Goal: Book appointment/travel/reservation

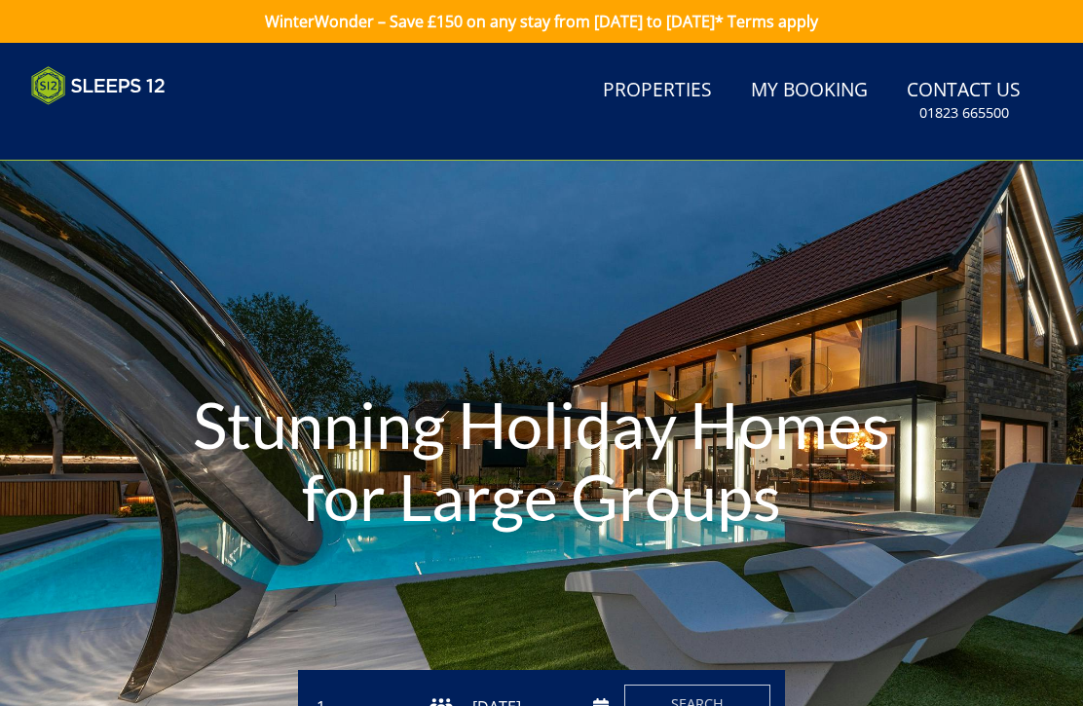
click at [665, 84] on link "Properties" at bounding box center [657, 91] width 125 height 44
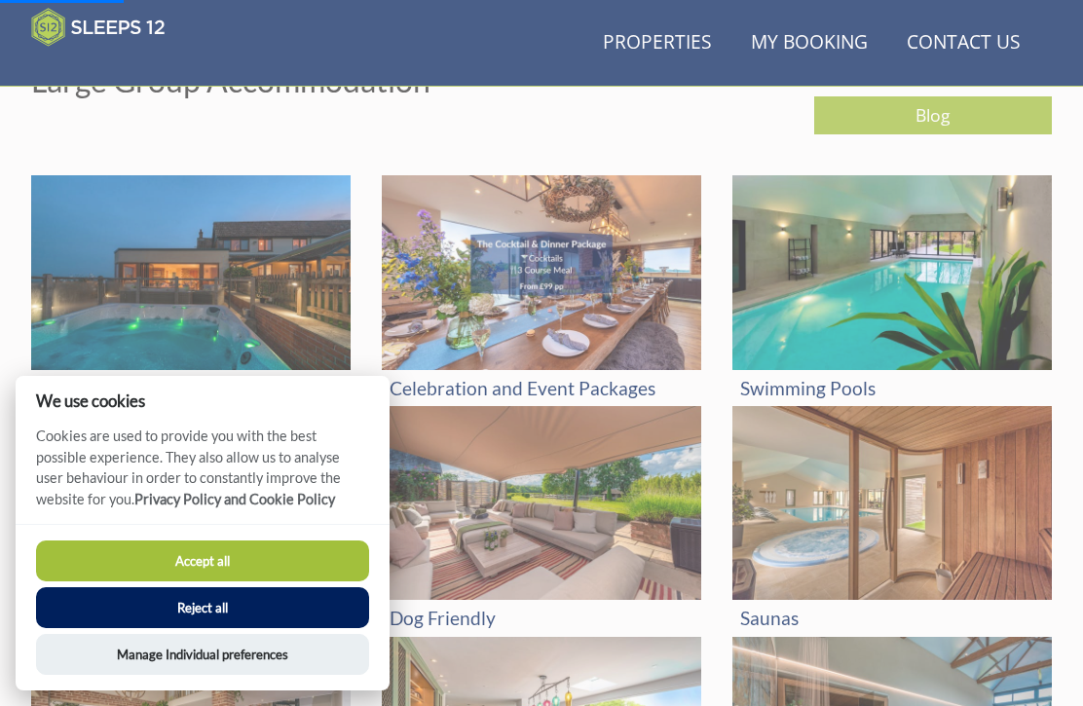
scroll to position [721, 0]
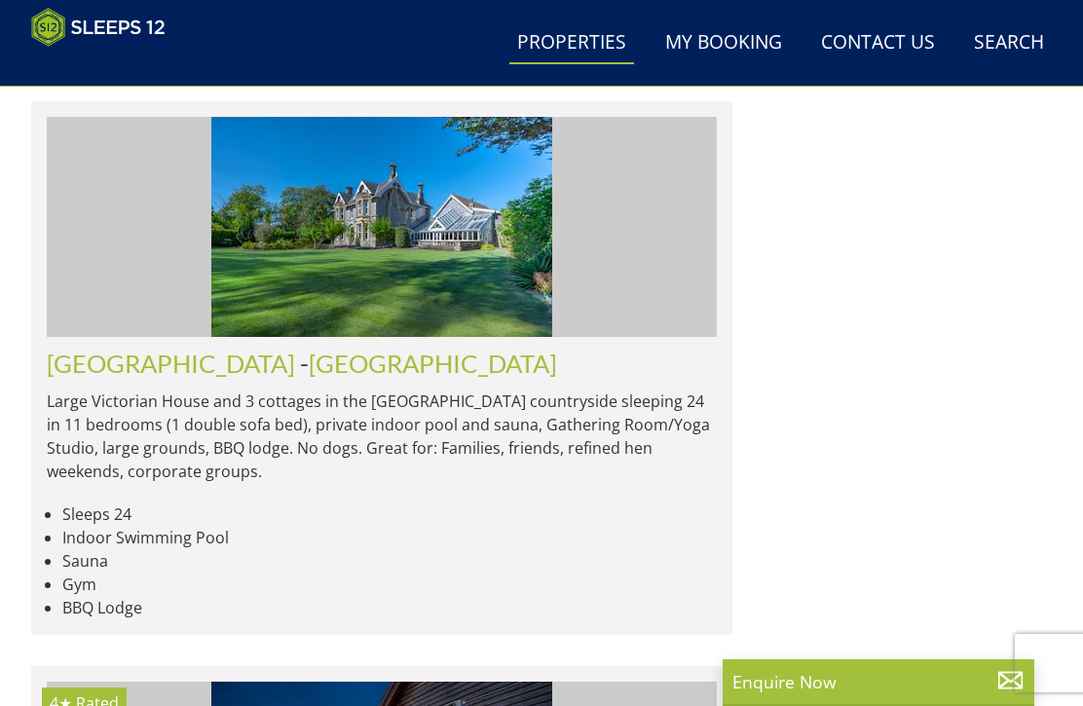
scroll to position [0, 4021]
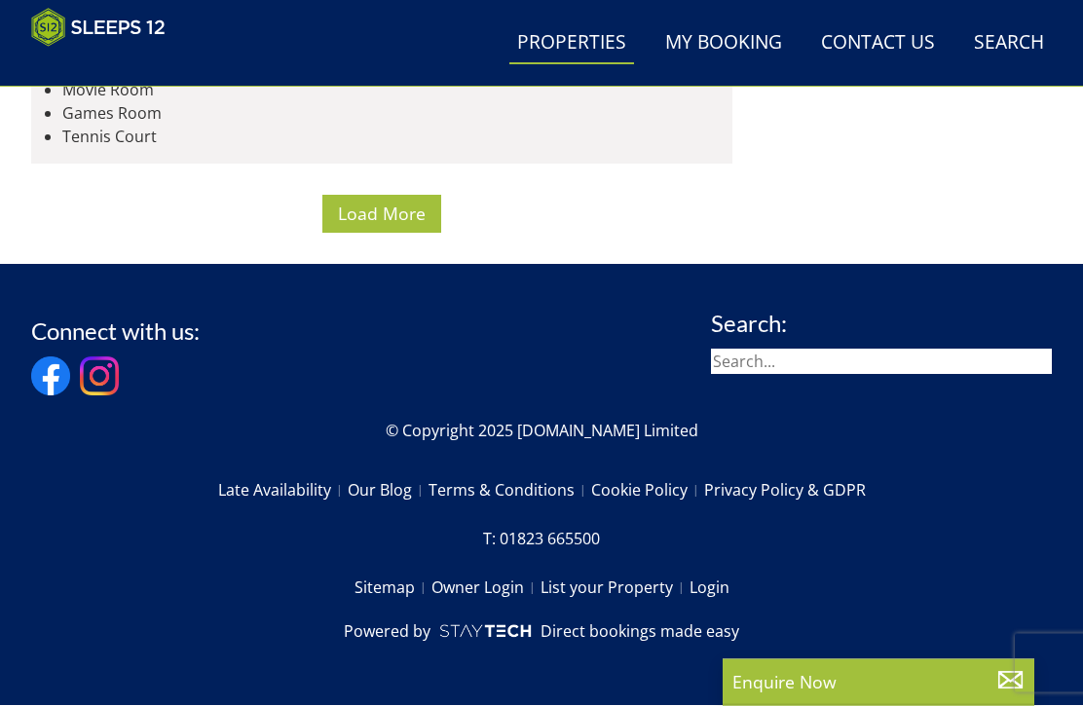
click at [411, 226] on span "Load More" at bounding box center [382, 214] width 88 height 23
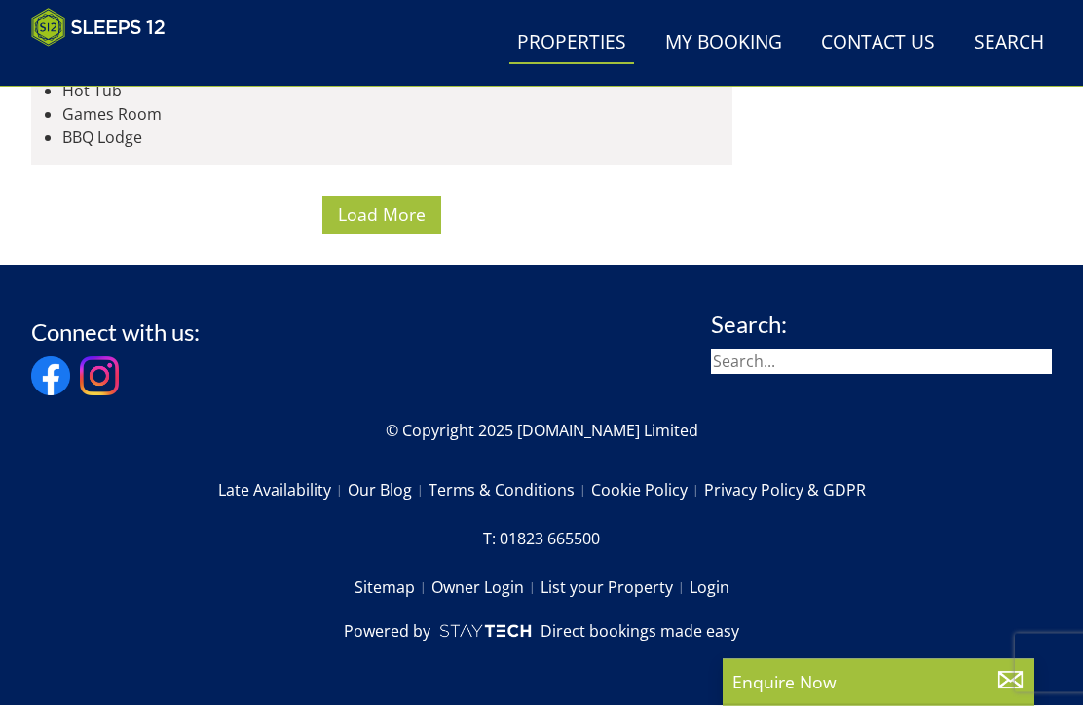
scroll to position [20397, 0]
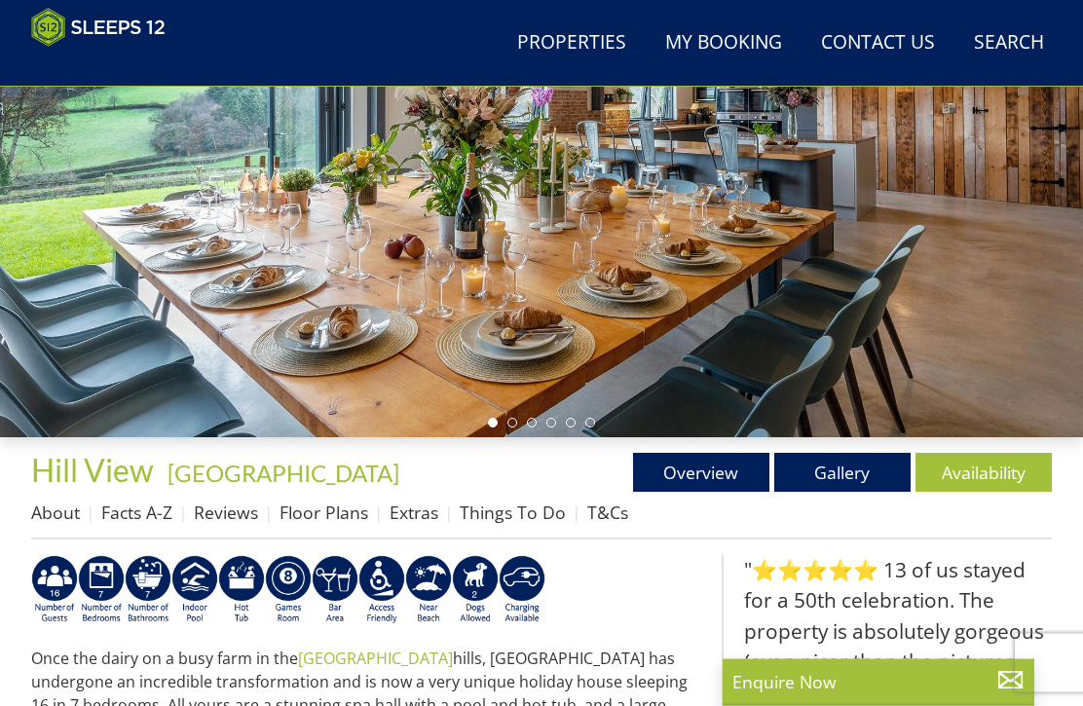
scroll to position [360, 0]
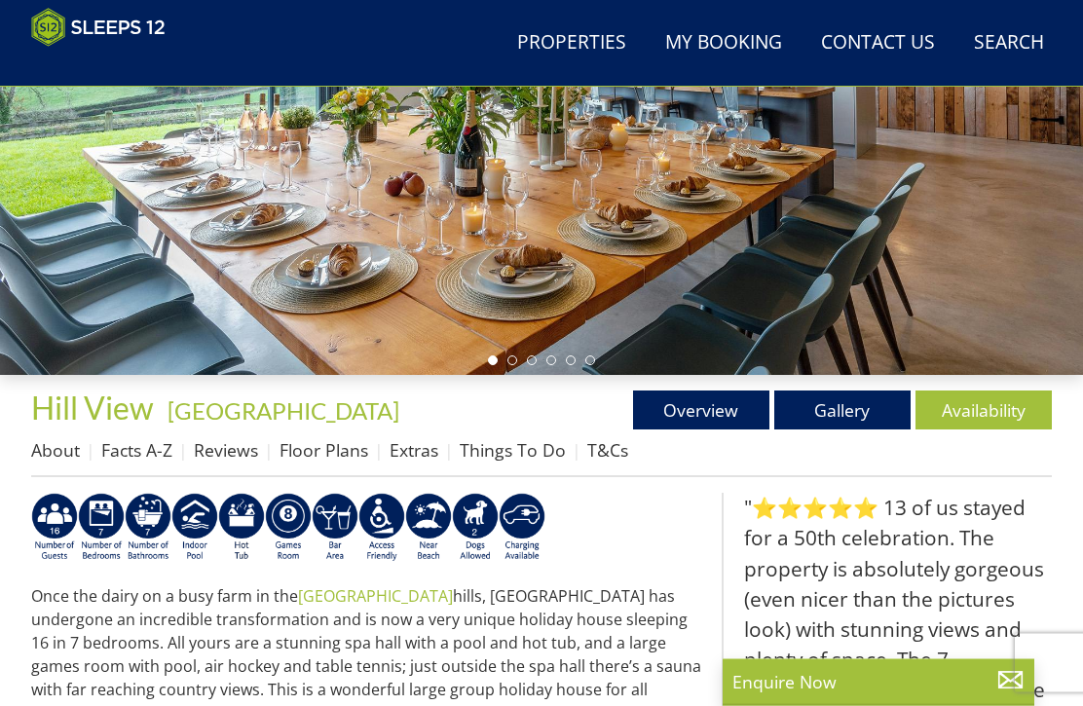
click at [1013, 392] on link "Availability" at bounding box center [984, 411] width 136 height 39
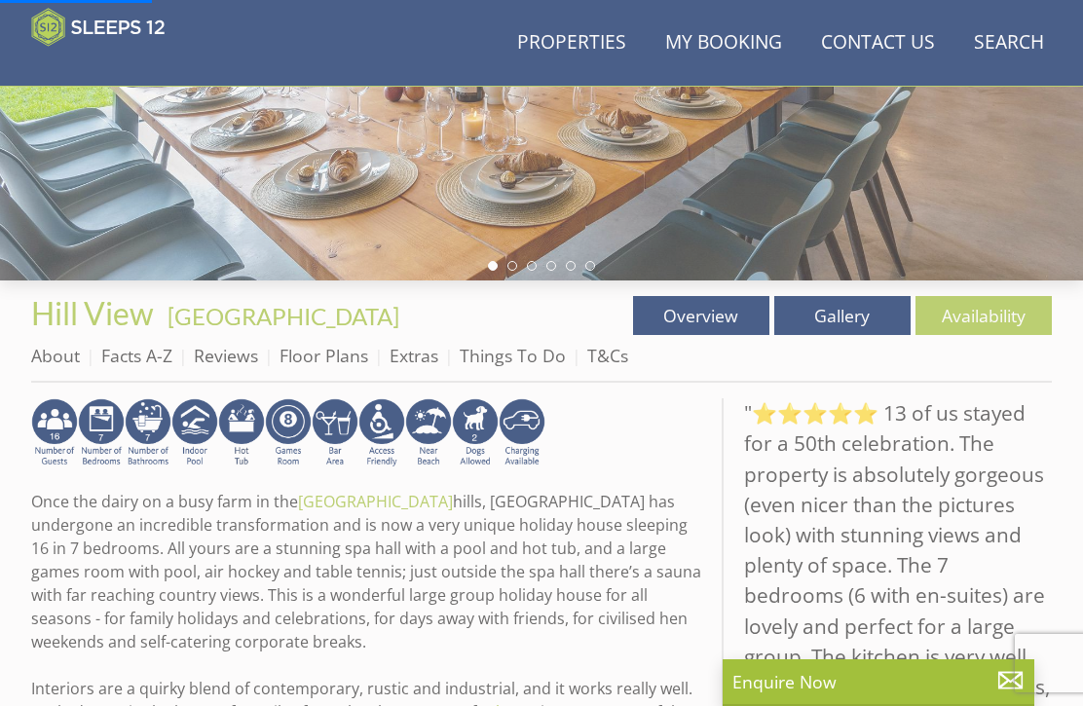
scroll to position [531, 0]
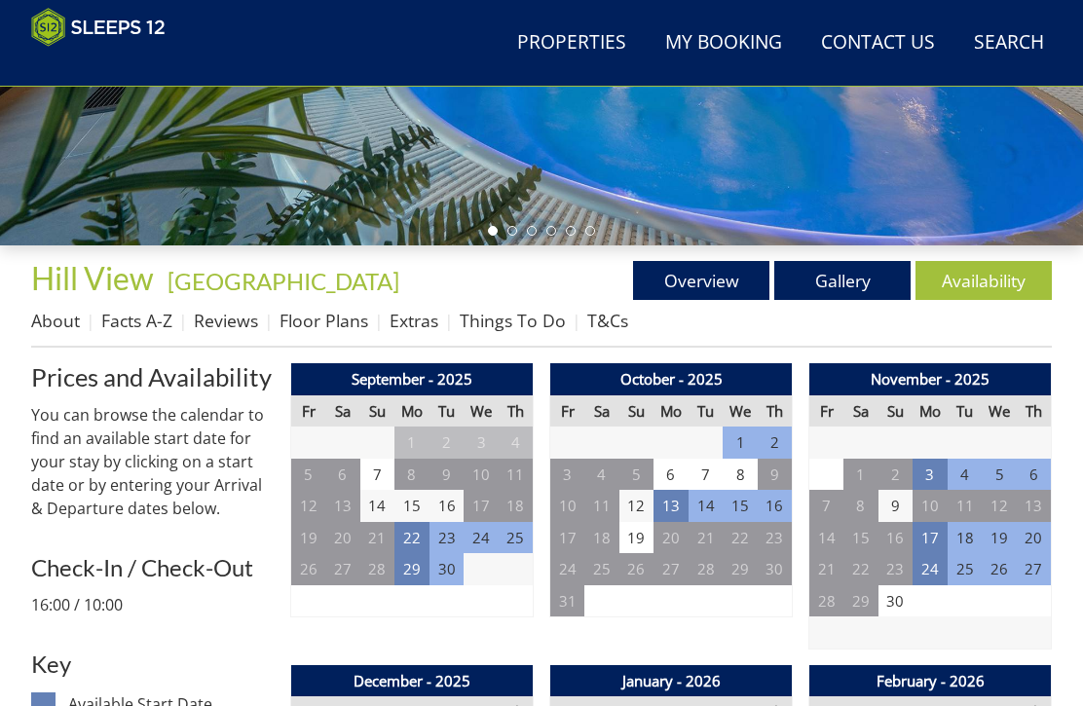
scroll to position [491, 0]
click at [413, 534] on td "22" at bounding box center [412, 538] width 35 height 32
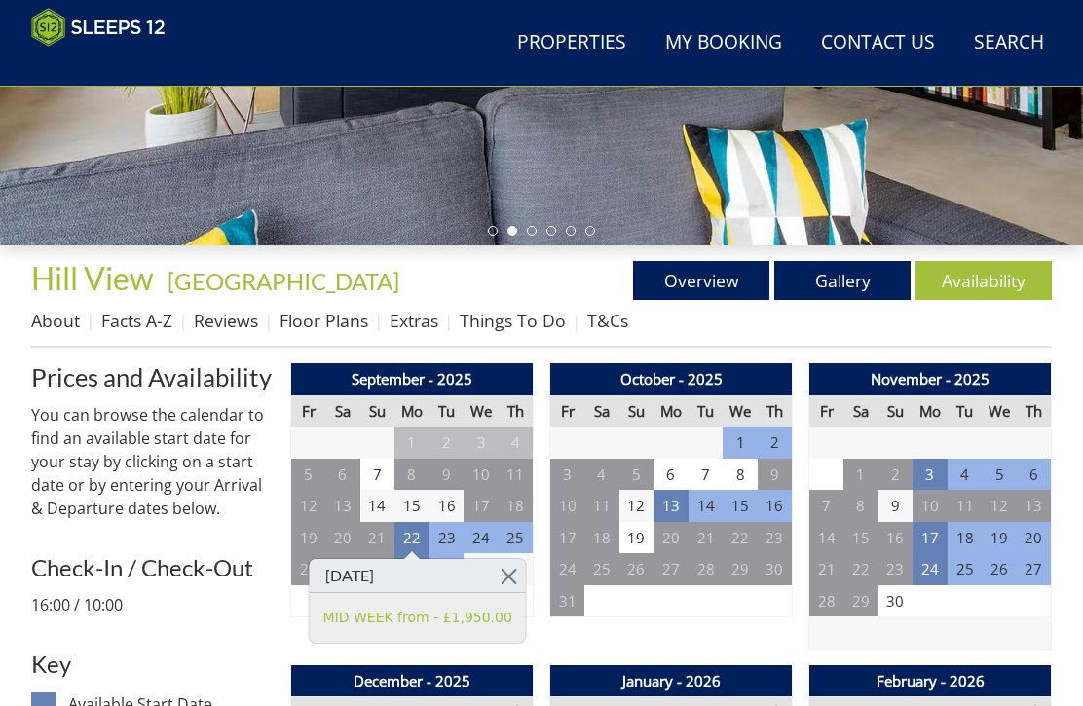
click at [415, 623] on link "MID WEEK from - £1,950.00" at bounding box center [417, 618] width 189 height 20
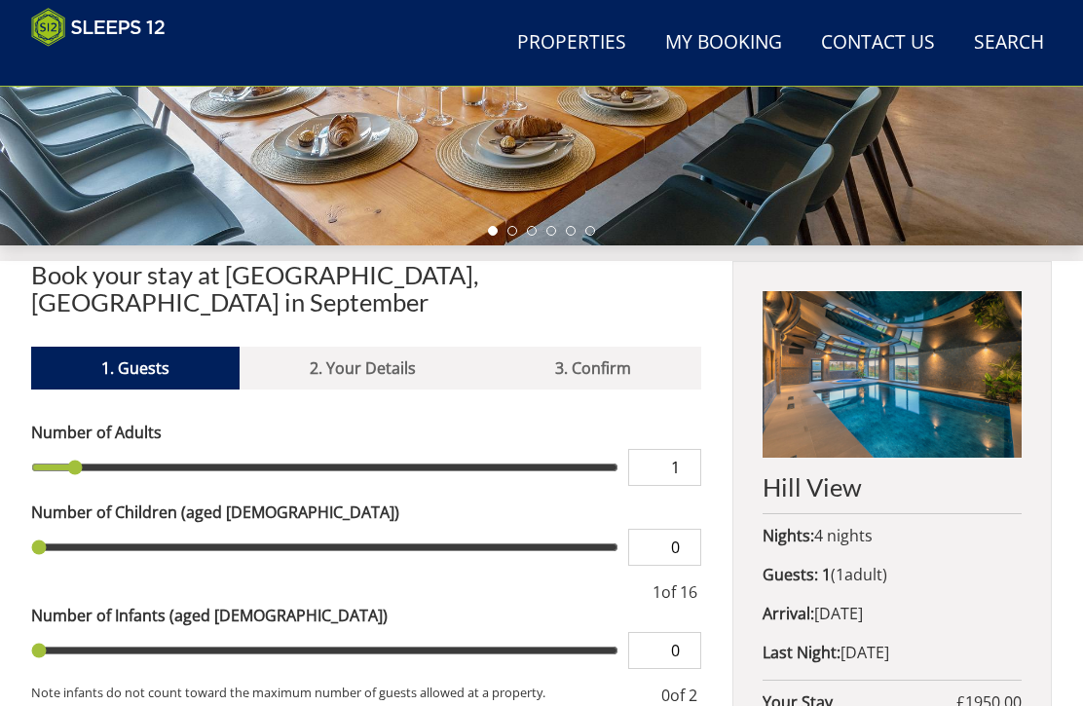
scroll to position [783, 0]
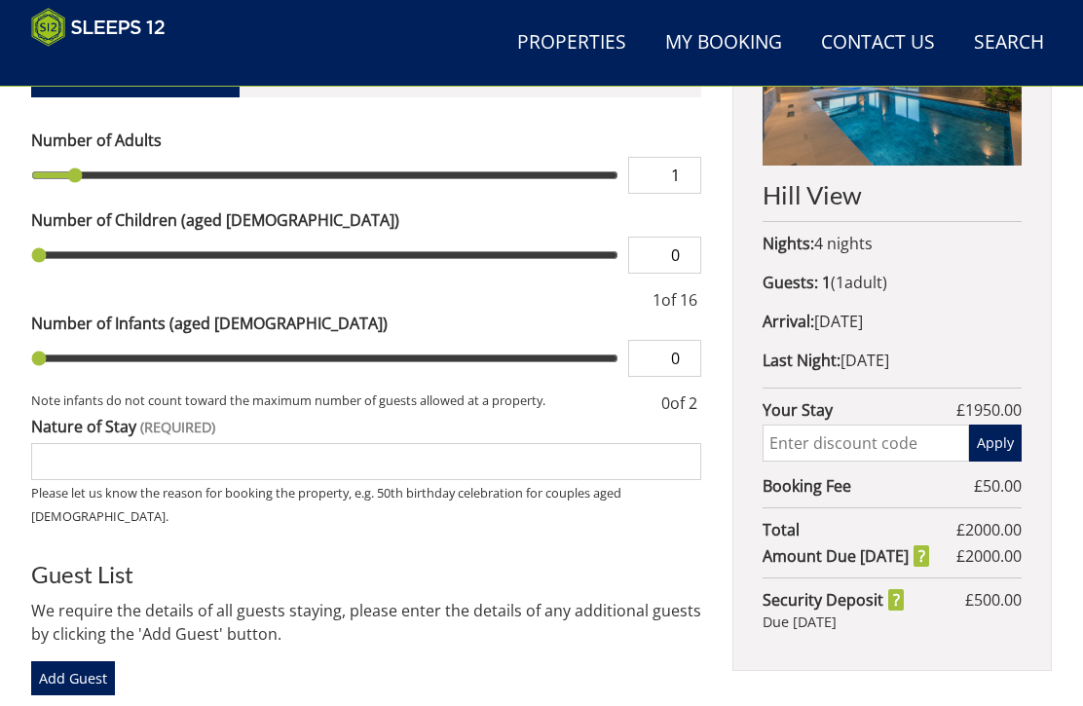
type input "2"
type input "3"
type input "4"
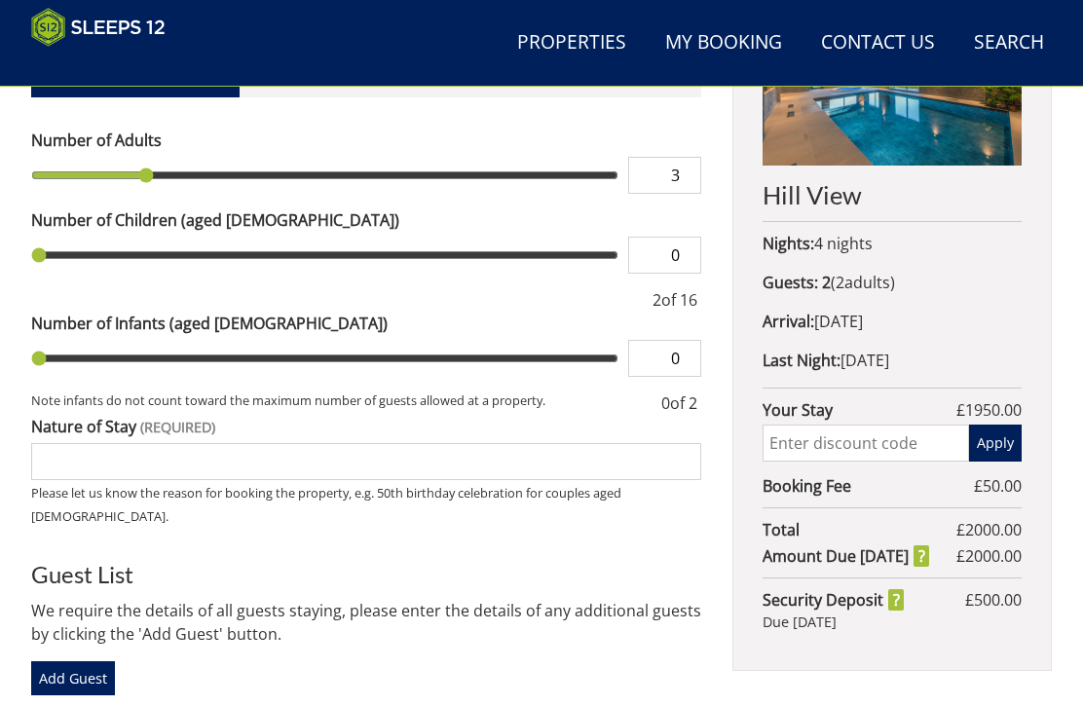
type input "4"
type input "5"
type input "6"
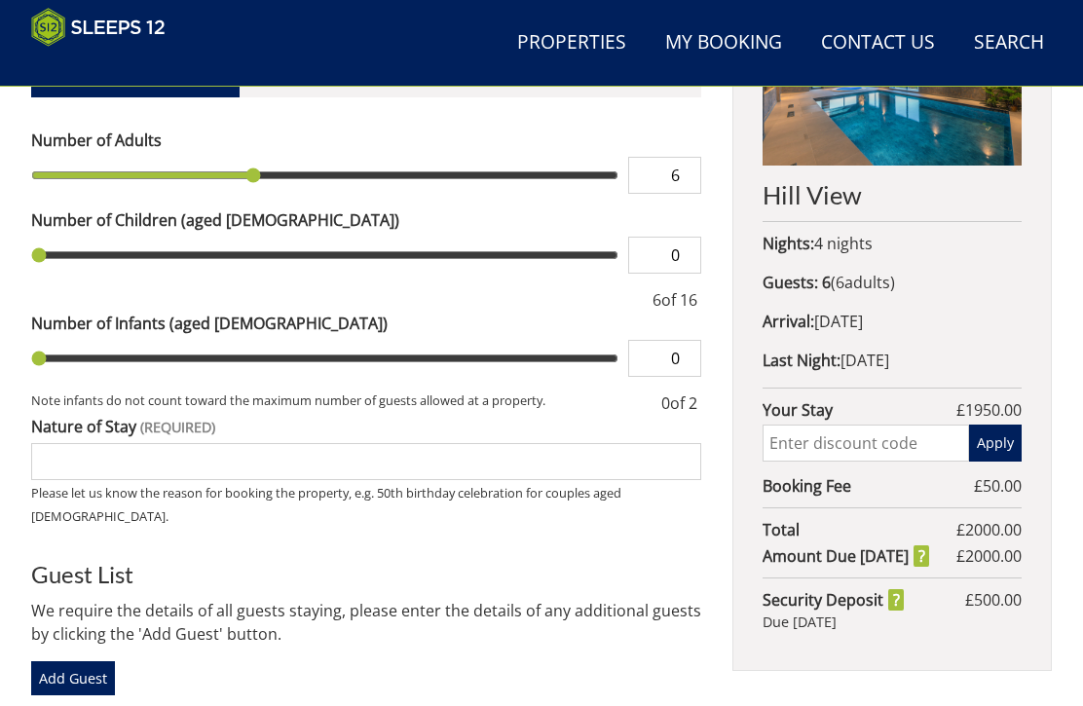
type input "7"
type input "8"
type input "9"
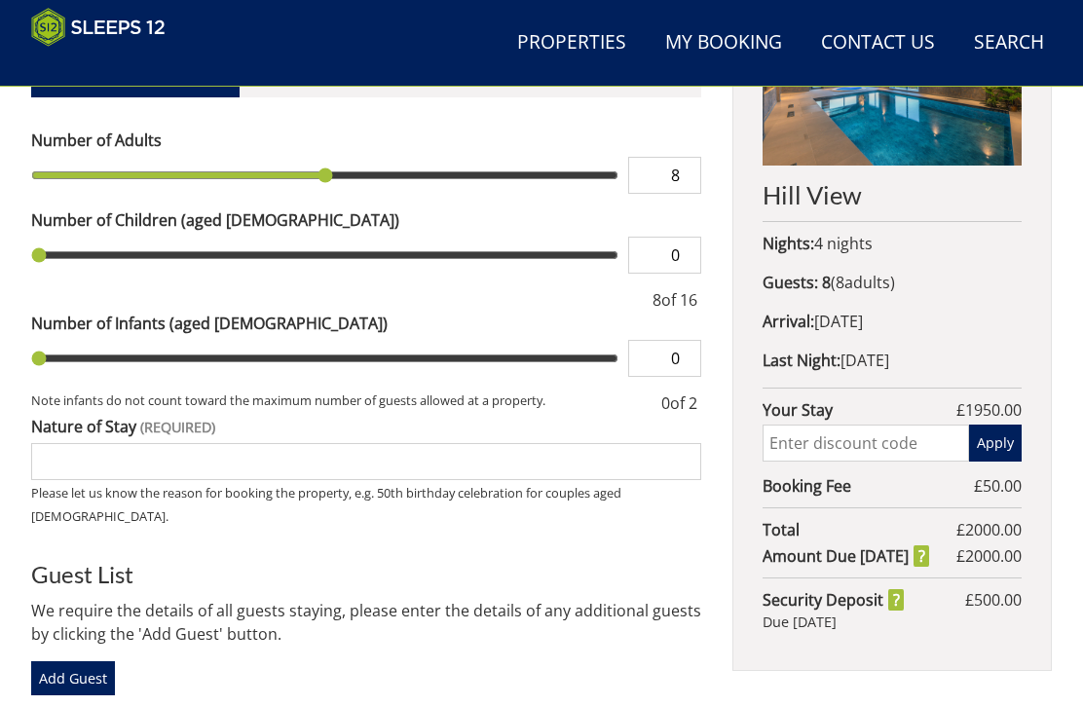
type input "9"
type input "10"
type input "11"
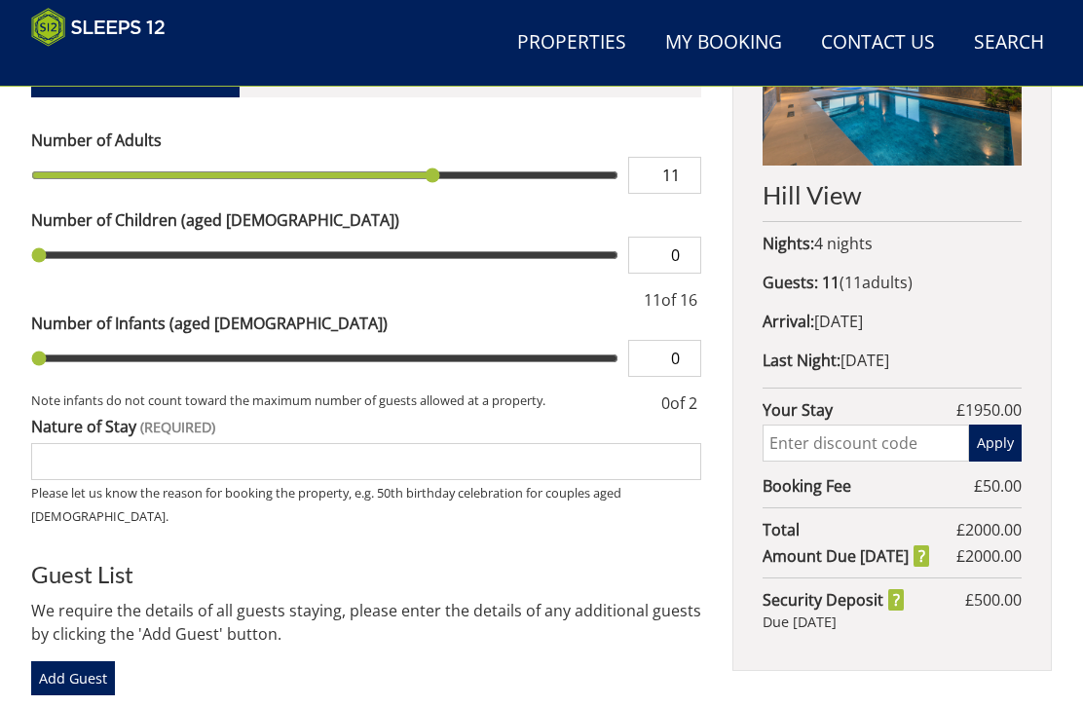
type input "12"
type input "13"
type input "14"
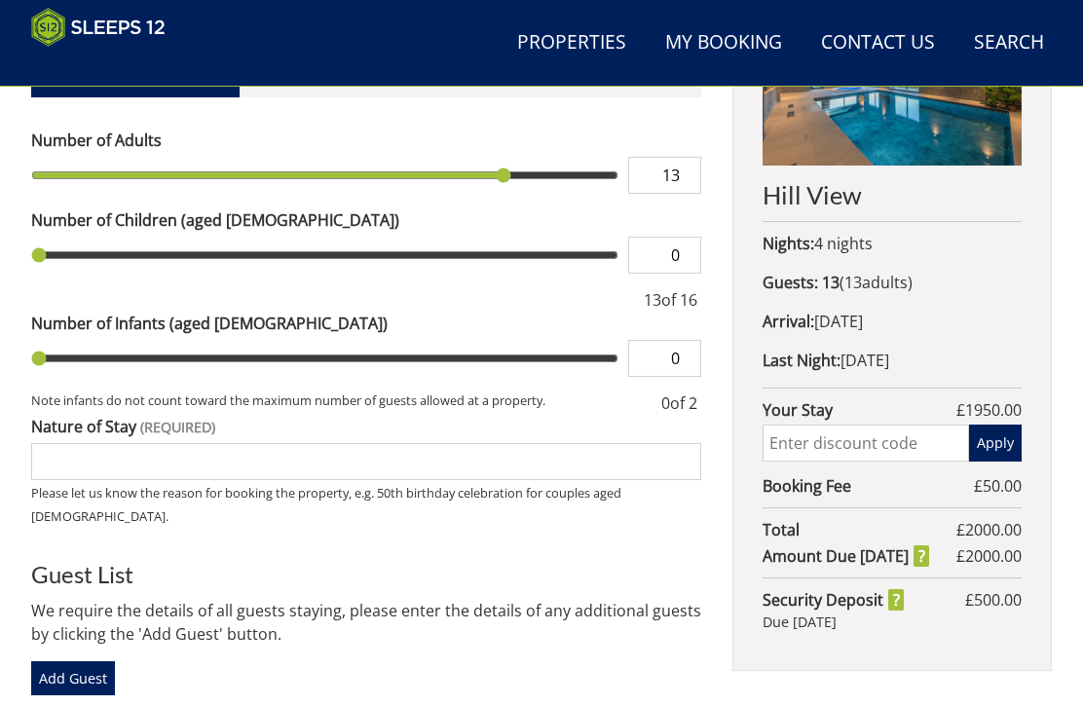
type input "14"
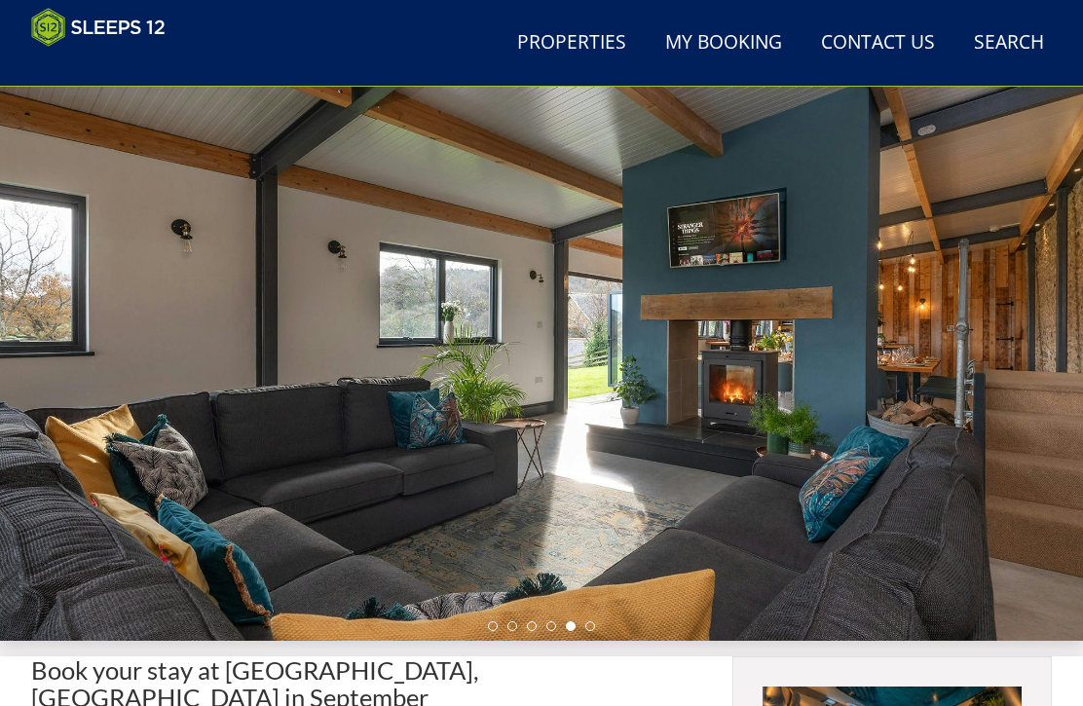
scroll to position [0, 0]
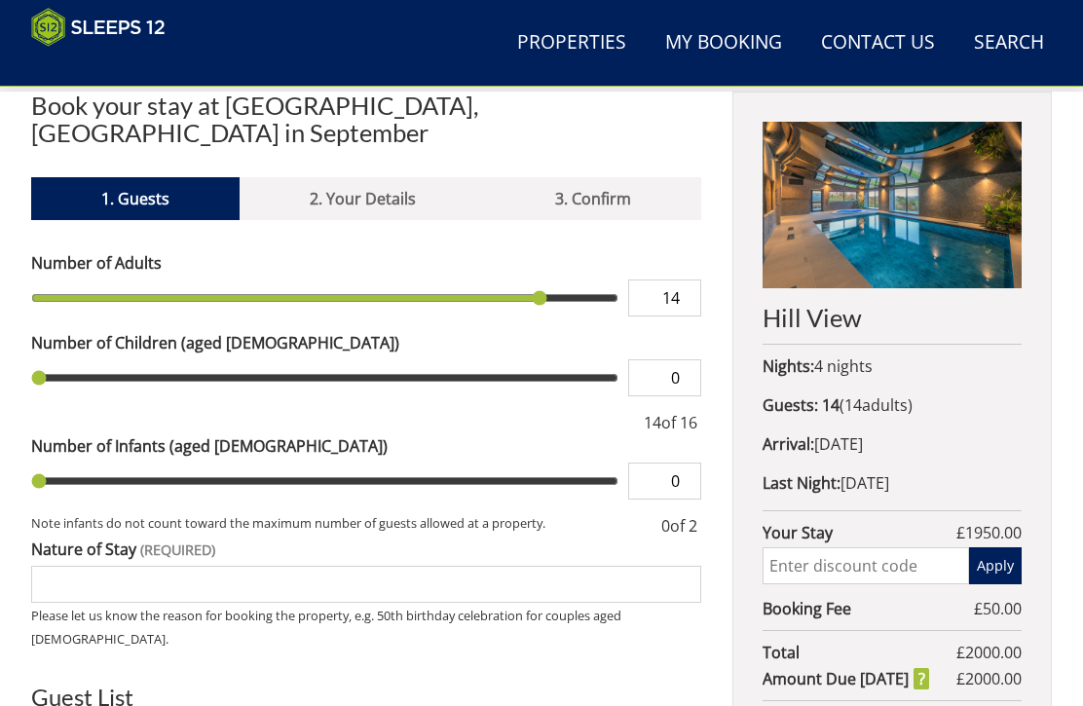
scroll to position [883, 0]
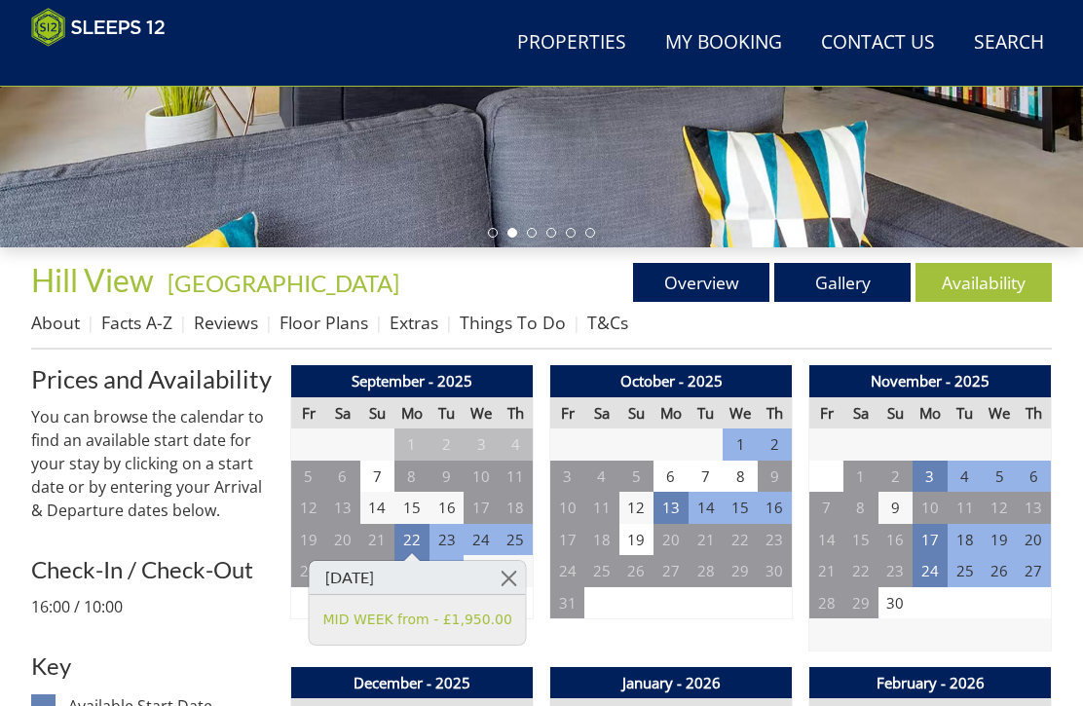
scroll to position [488, 0]
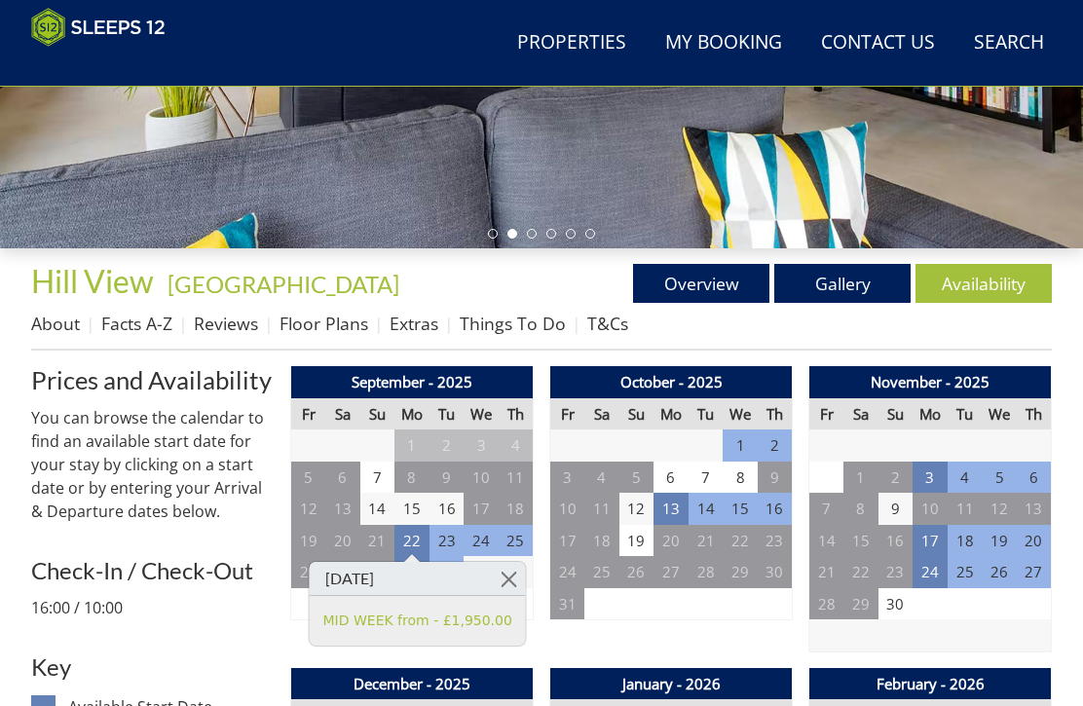
click at [348, 324] on link "Floor Plans" at bounding box center [324, 323] width 89 height 23
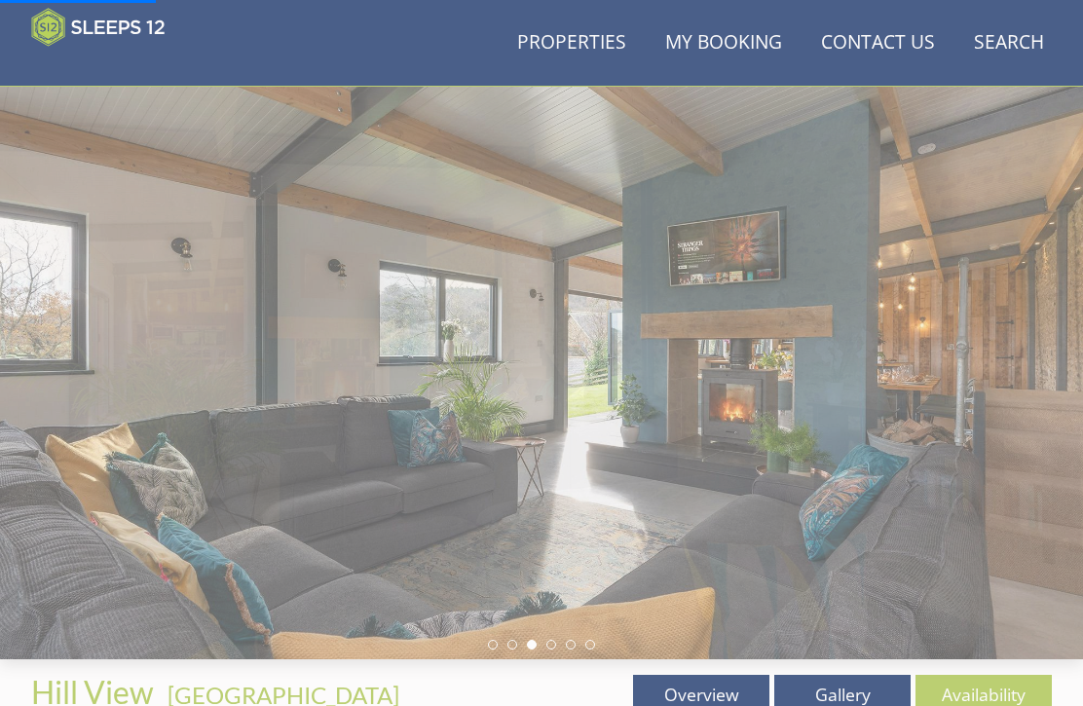
scroll to position [0, 0]
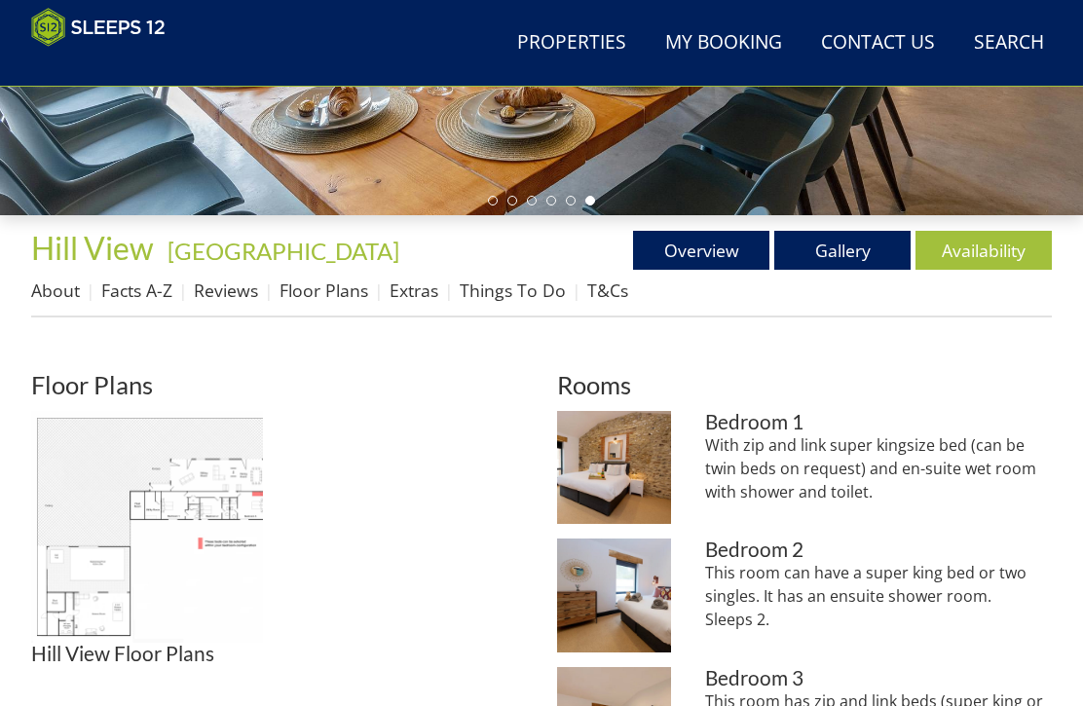
scroll to position [564, 0]
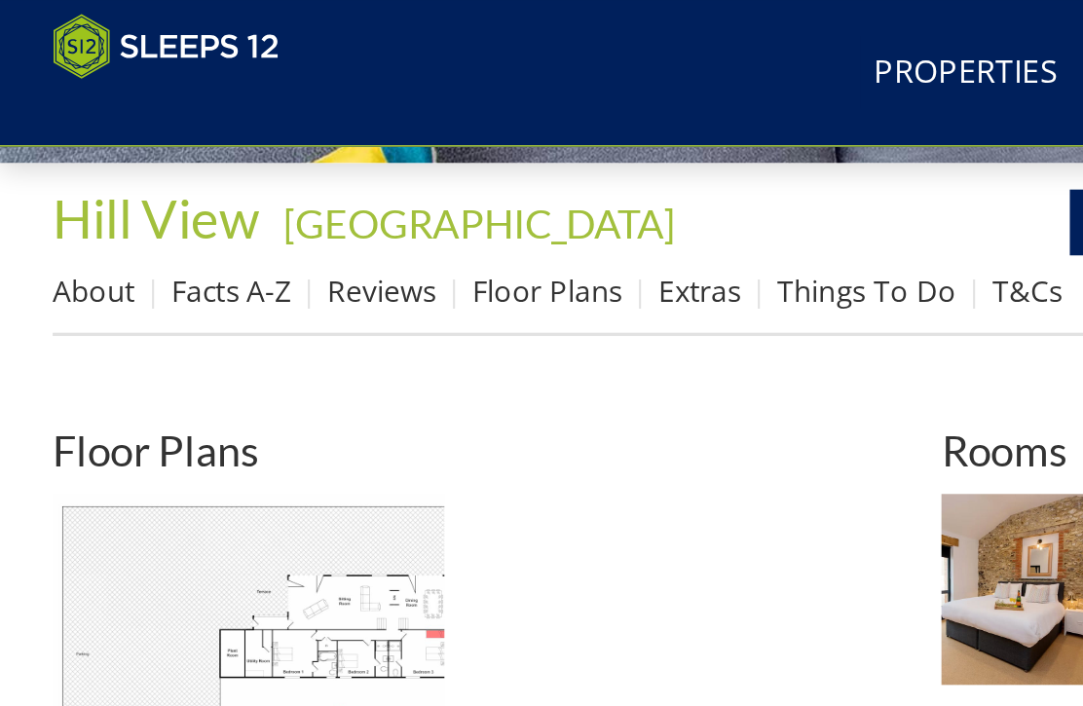
click at [332, 170] on link "Floor Plans" at bounding box center [324, 171] width 89 height 23
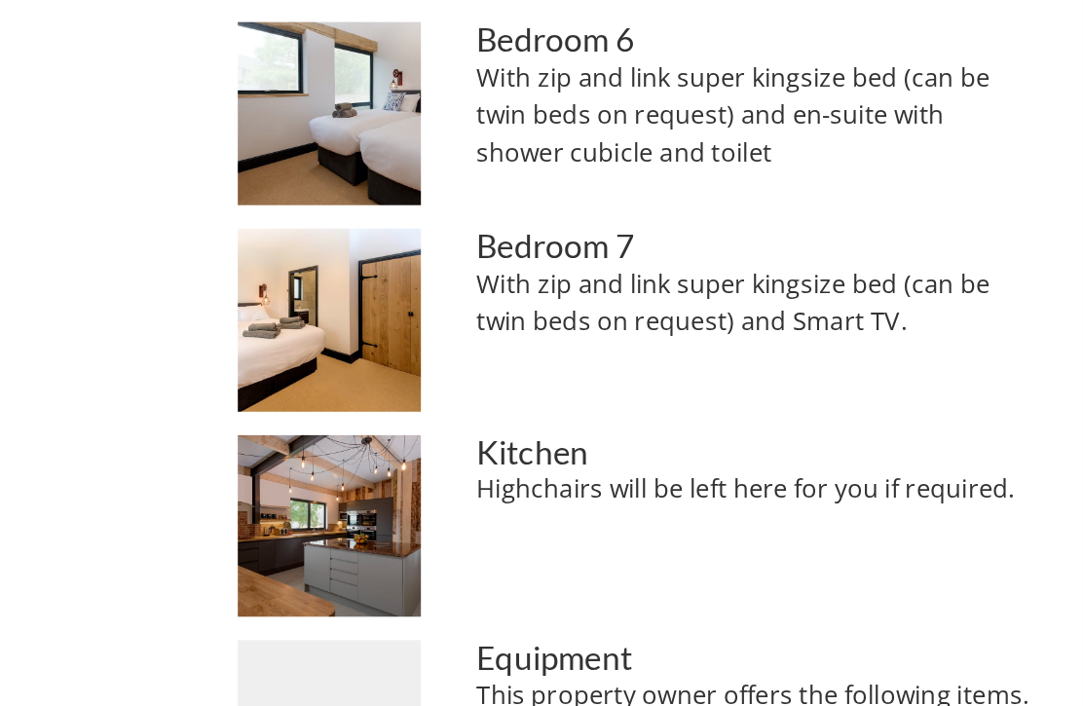
scroll to position [1375, 0]
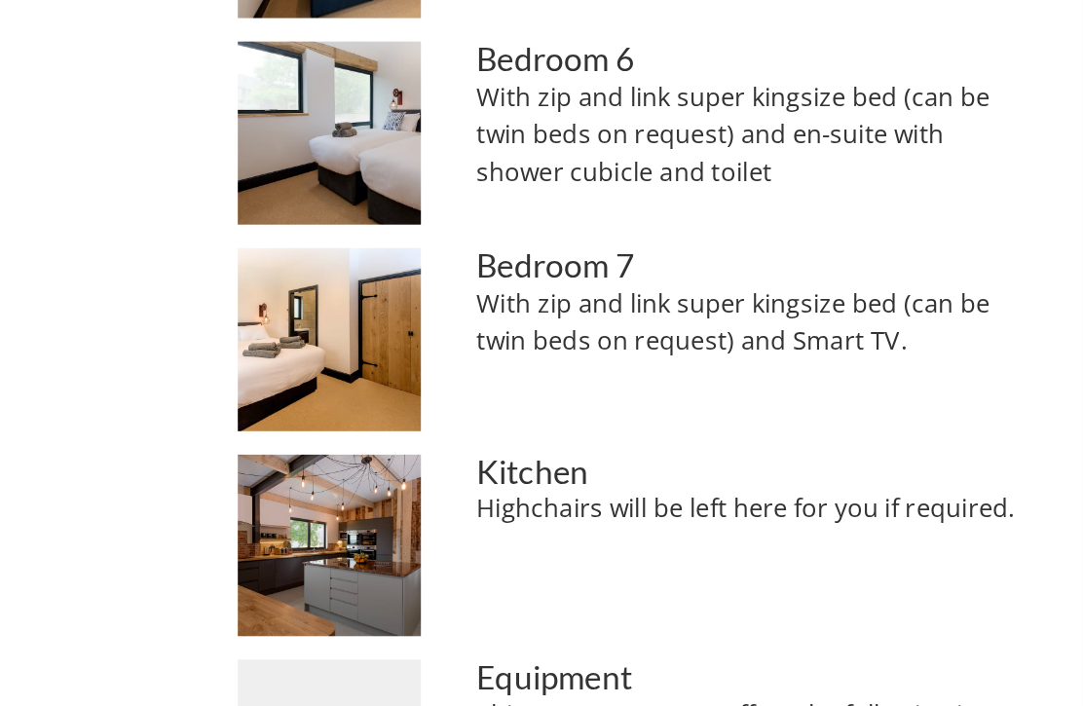
click at [557, 363] on img at bounding box center [614, 420] width 114 height 114
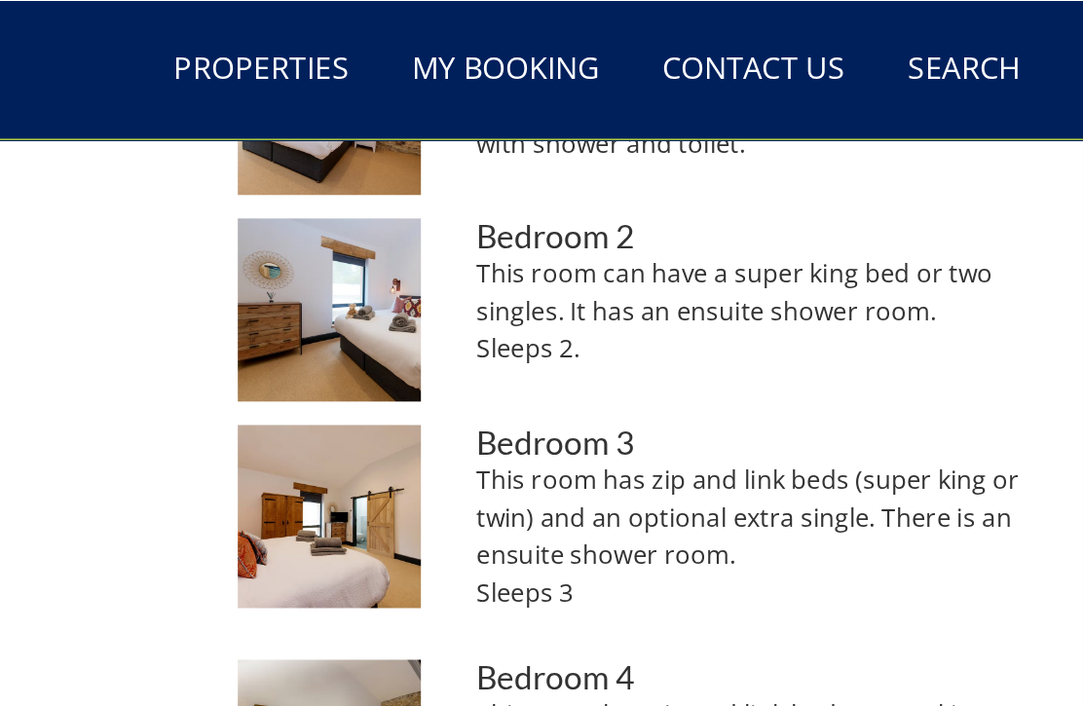
scroll to position [923, 0]
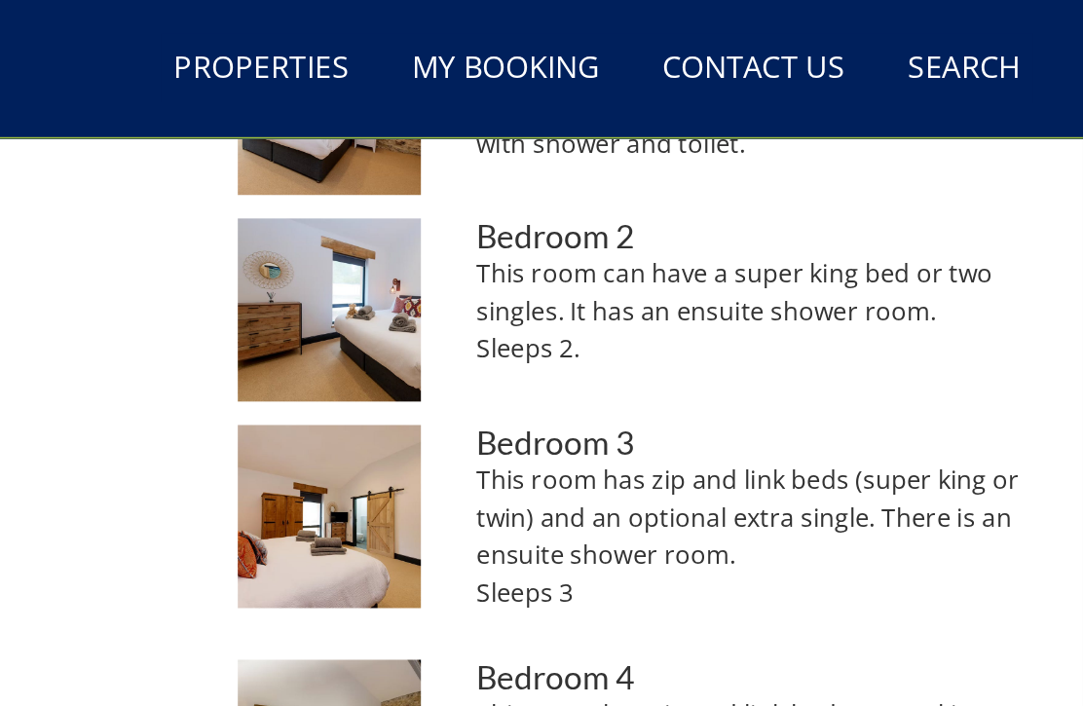
click at [557, 320] on img at bounding box center [614, 322] width 114 height 114
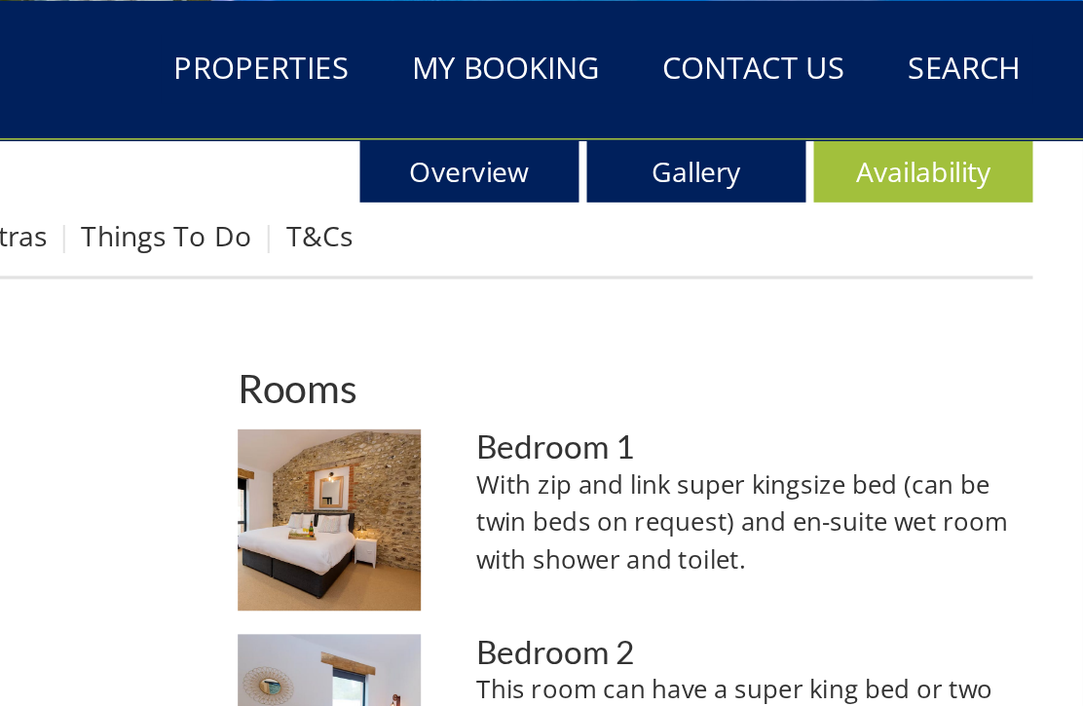
scroll to position [665, 0]
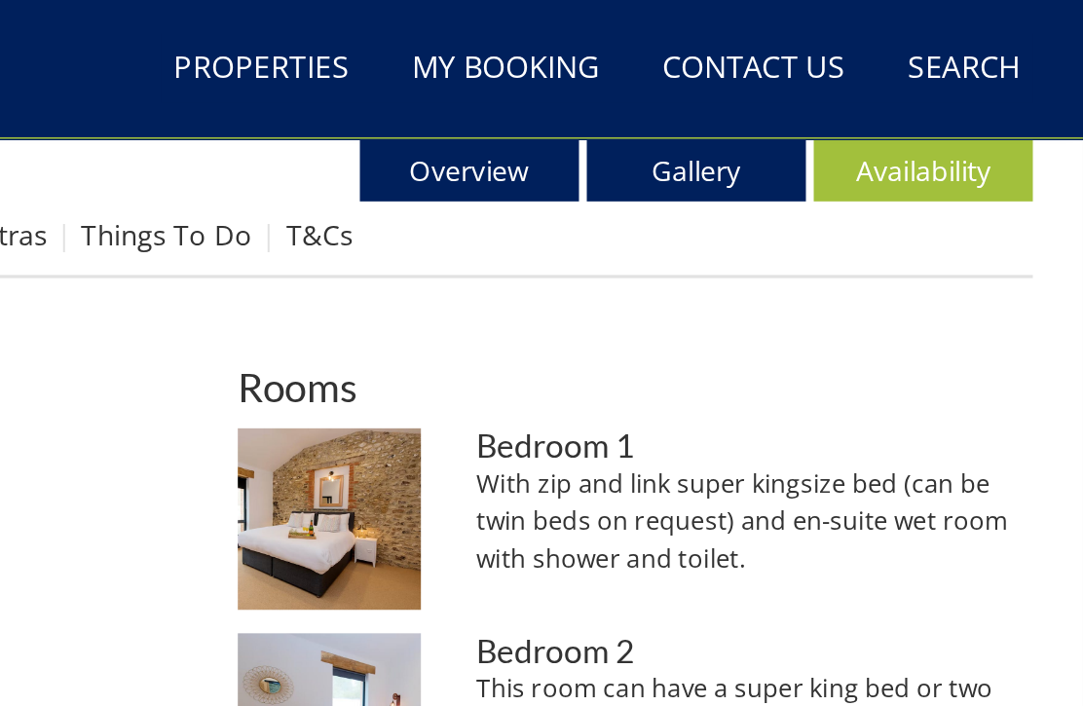
click at [557, 340] on img at bounding box center [614, 324] width 114 height 114
click at [557, 327] on img at bounding box center [614, 324] width 114 height 114
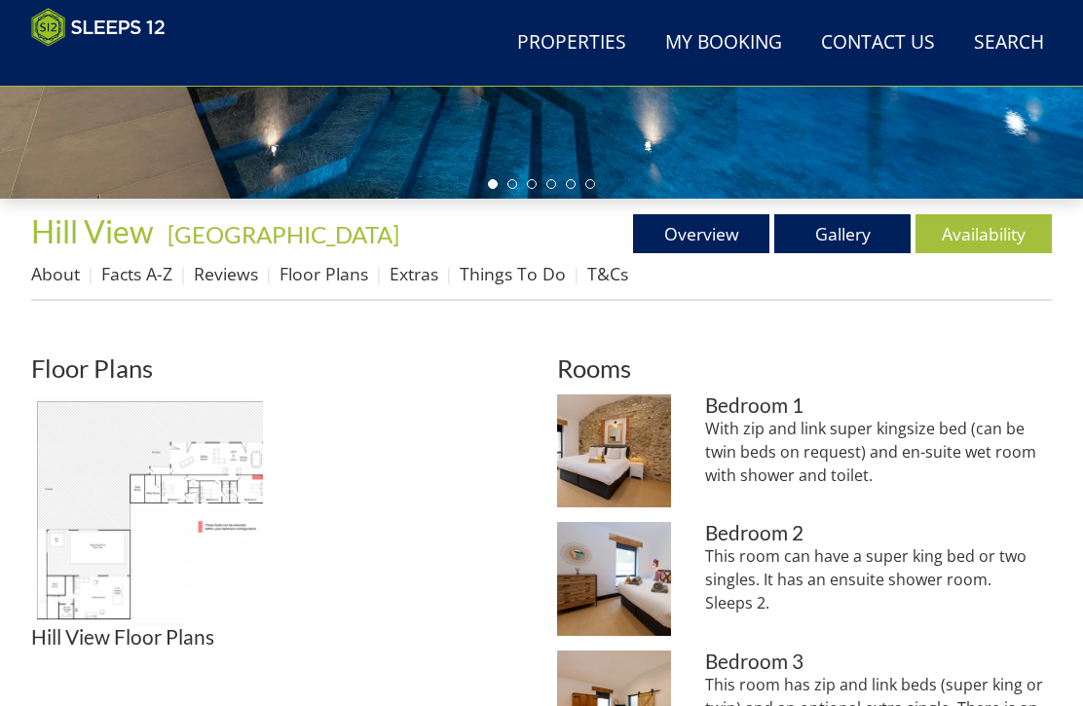
scroll to position [537, 0]
click at [412, 283] on link "Extras" at bounding box center [414, 274] width 49 height 23
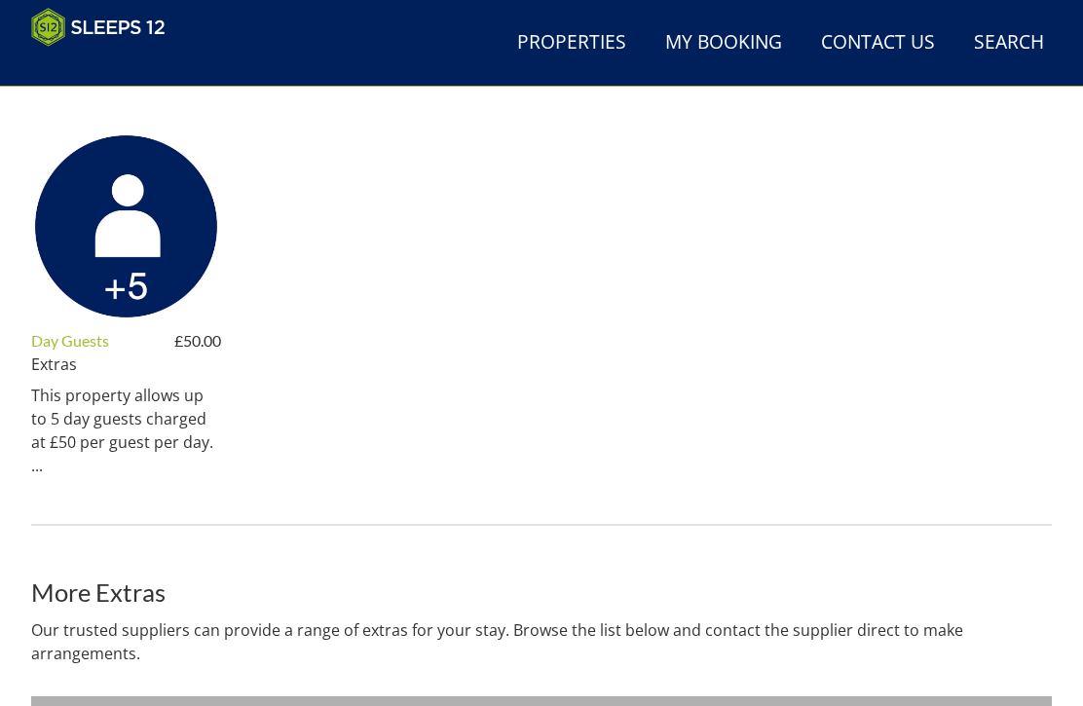
scroll to position [1346, 0]
